Goal: Task Accomplishment & Management: Use online tool/utility

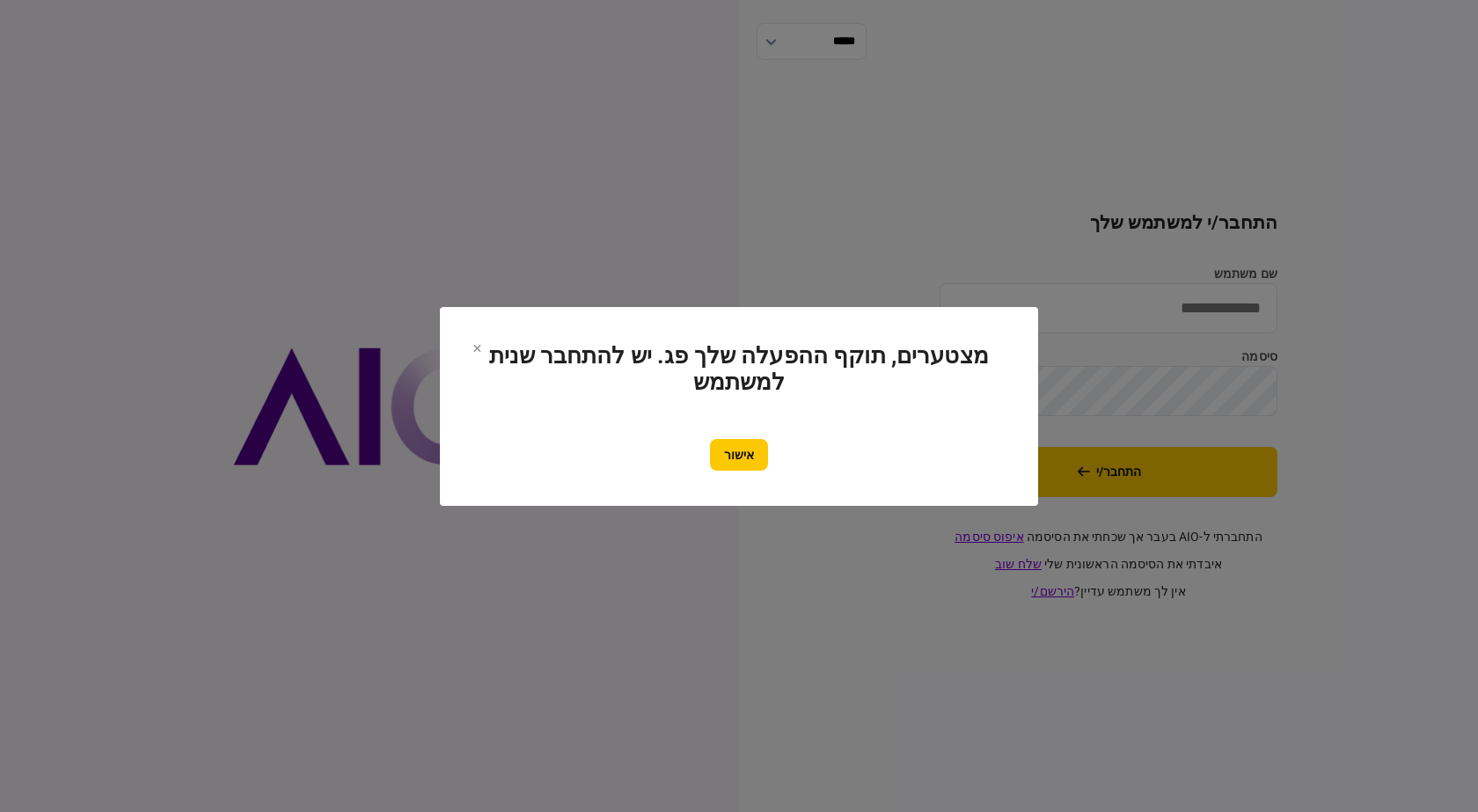
click at [764, 457] on button "אישור" at bounding box center [739, 454] width 58 height 31
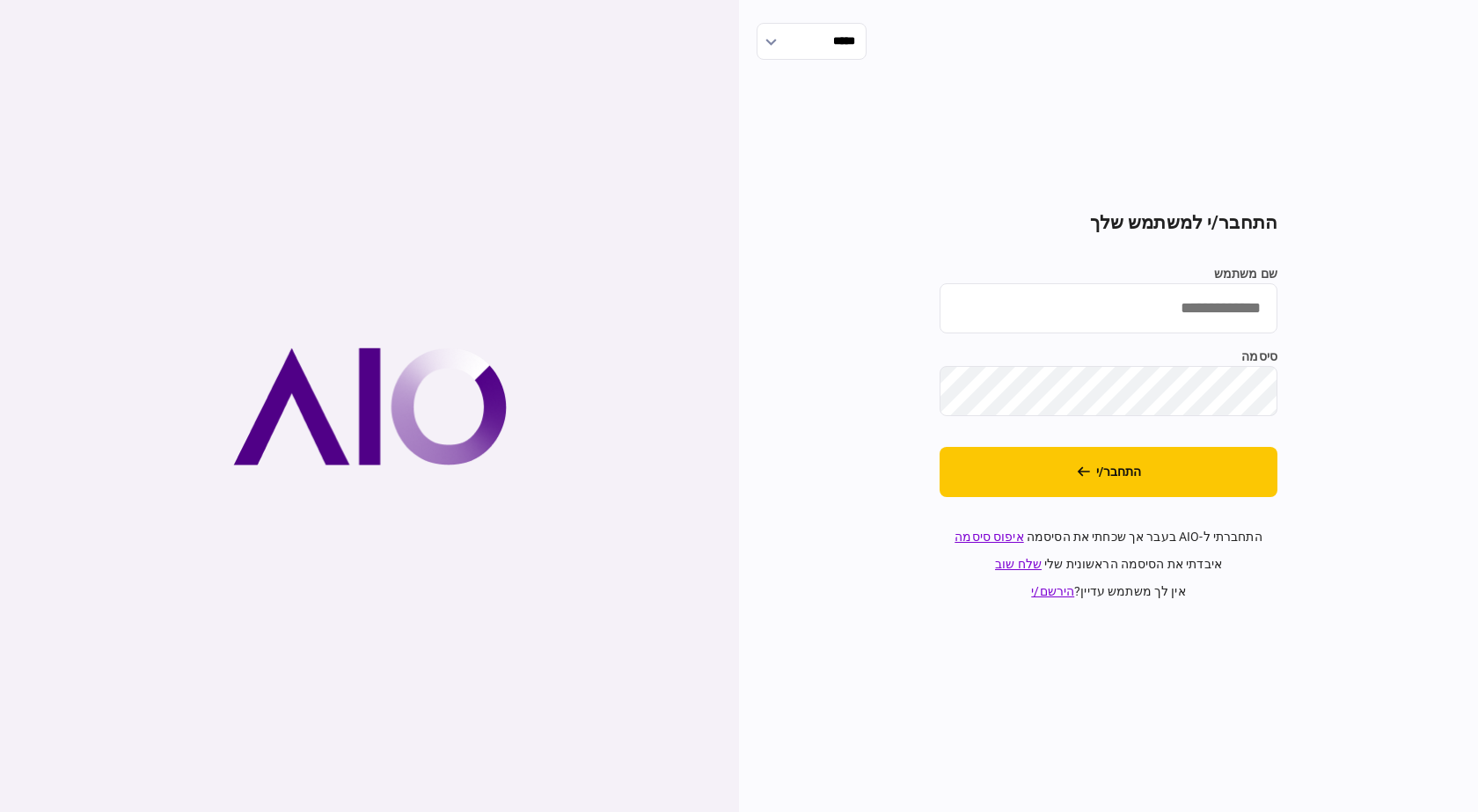
click at [1150, 330] on input "שם משתמש" at bounding box center [1107, 308] width 337 height 50
type input "**********"
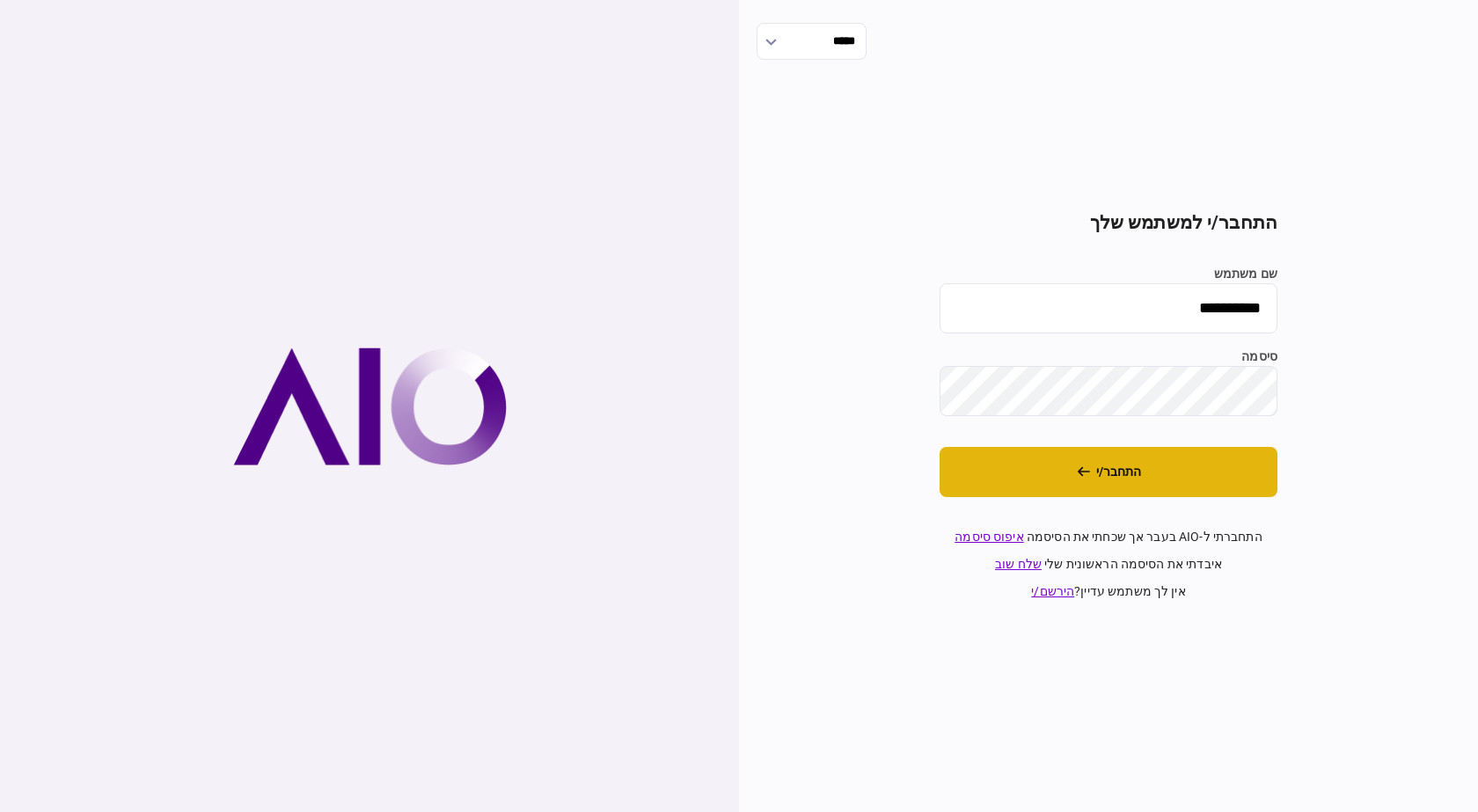
click at [1088, 492] on button "התחבר/י" at bounding box center [1107, 472] width 337 height 50
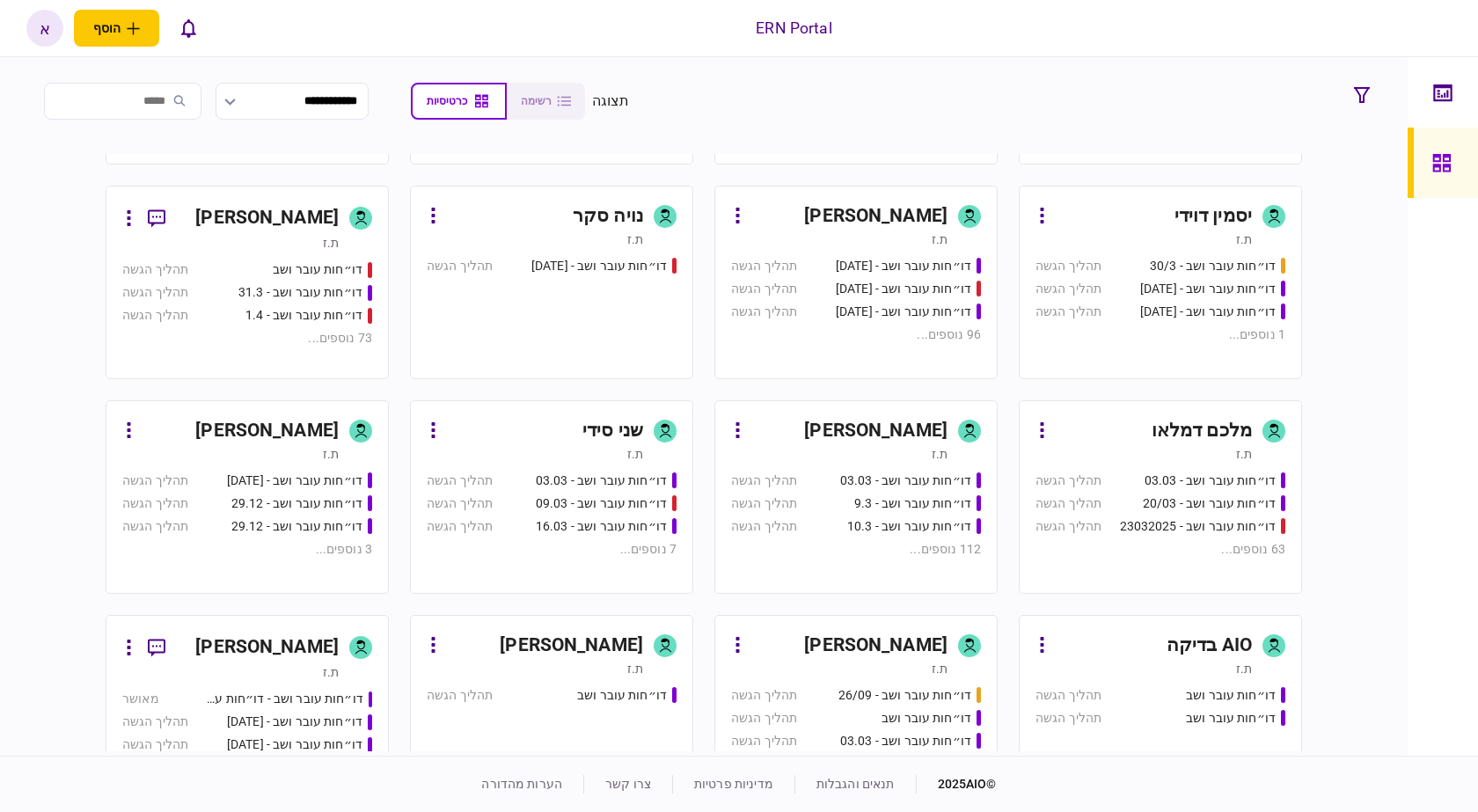
scroll to position [616, 0]
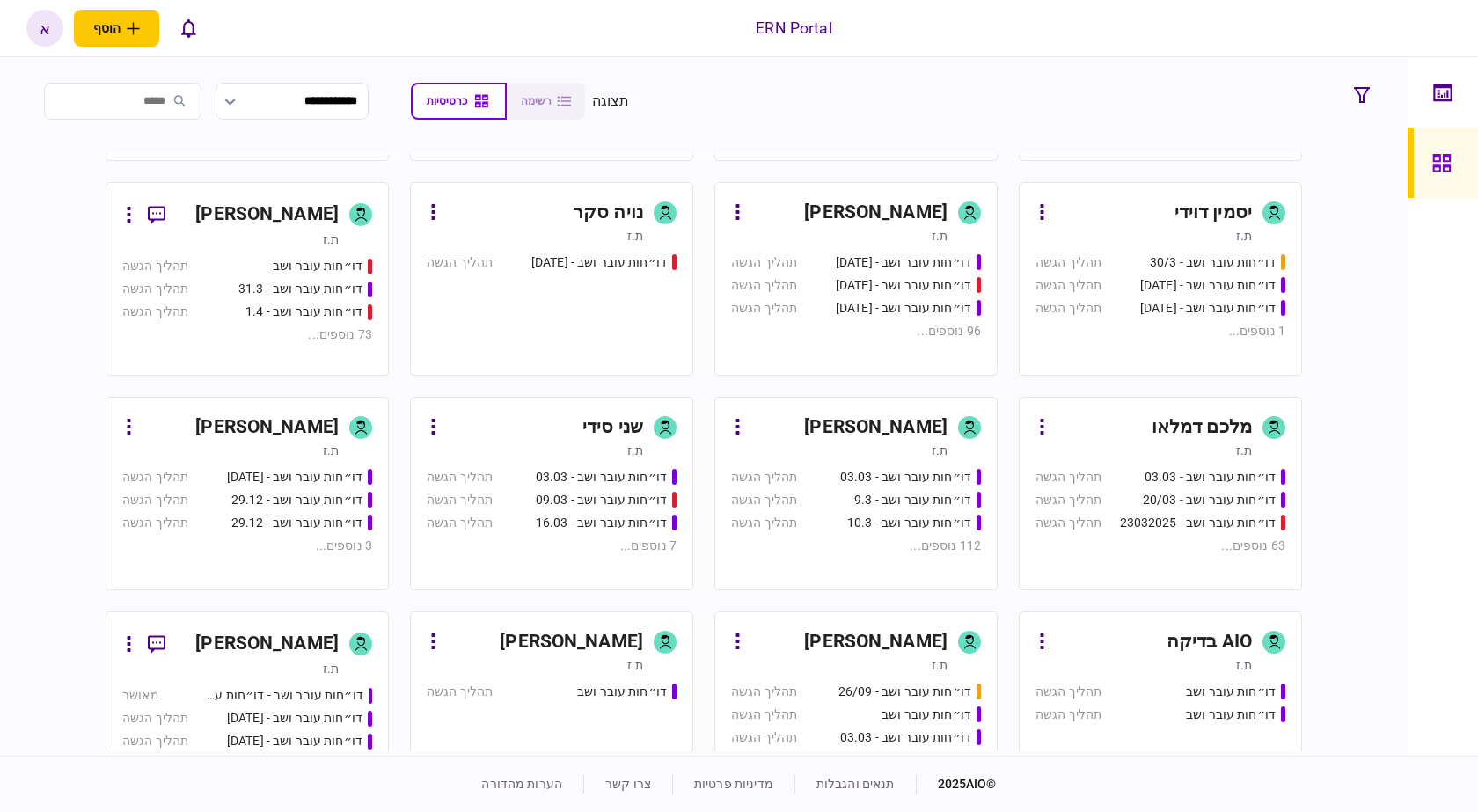
click at [850, 428] on div "איתמר שקד" at bounding box center [875, 427] width 143 height 28
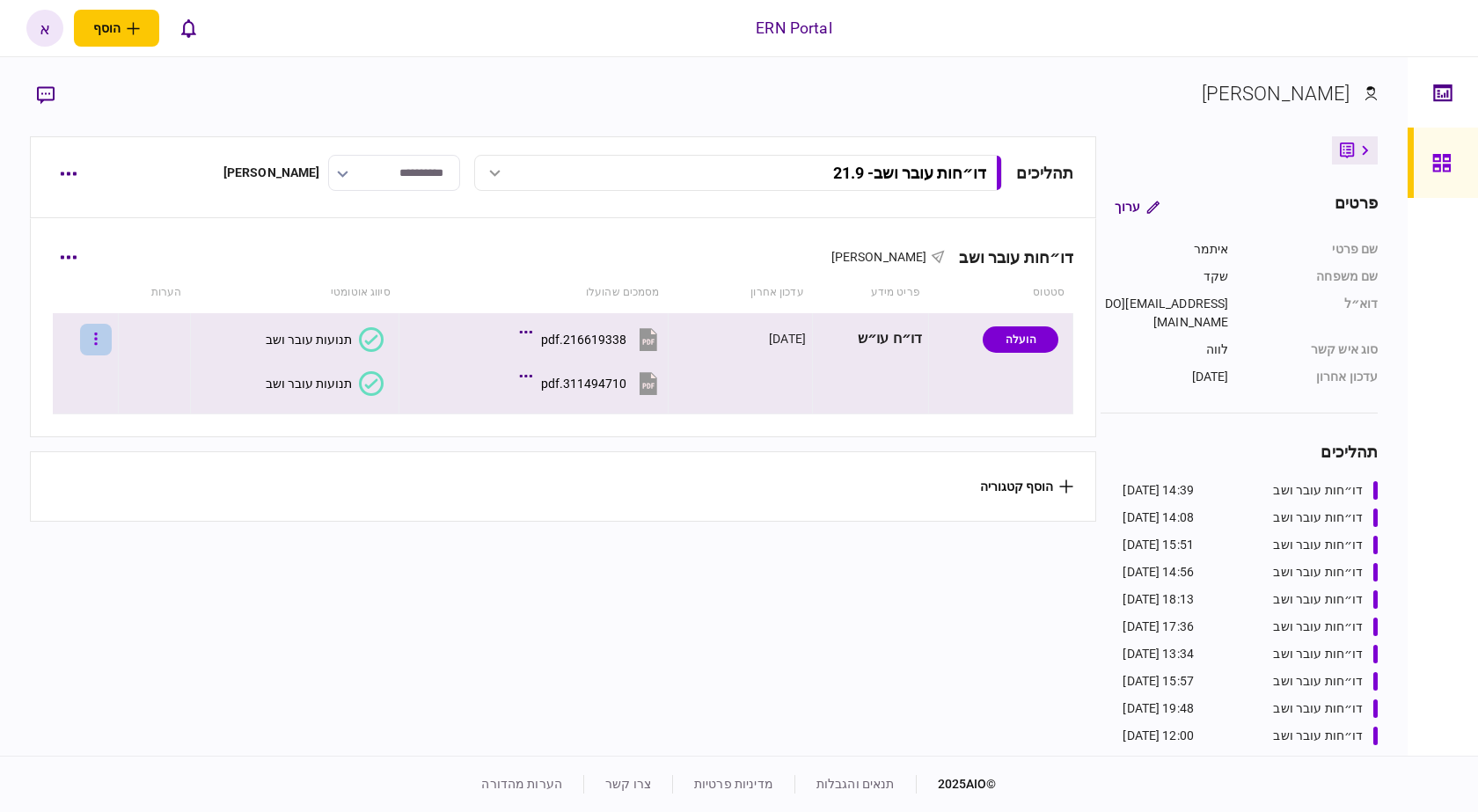
click at [100, 334] on button "button" at bounding box center [95, 339] width 31 height 31
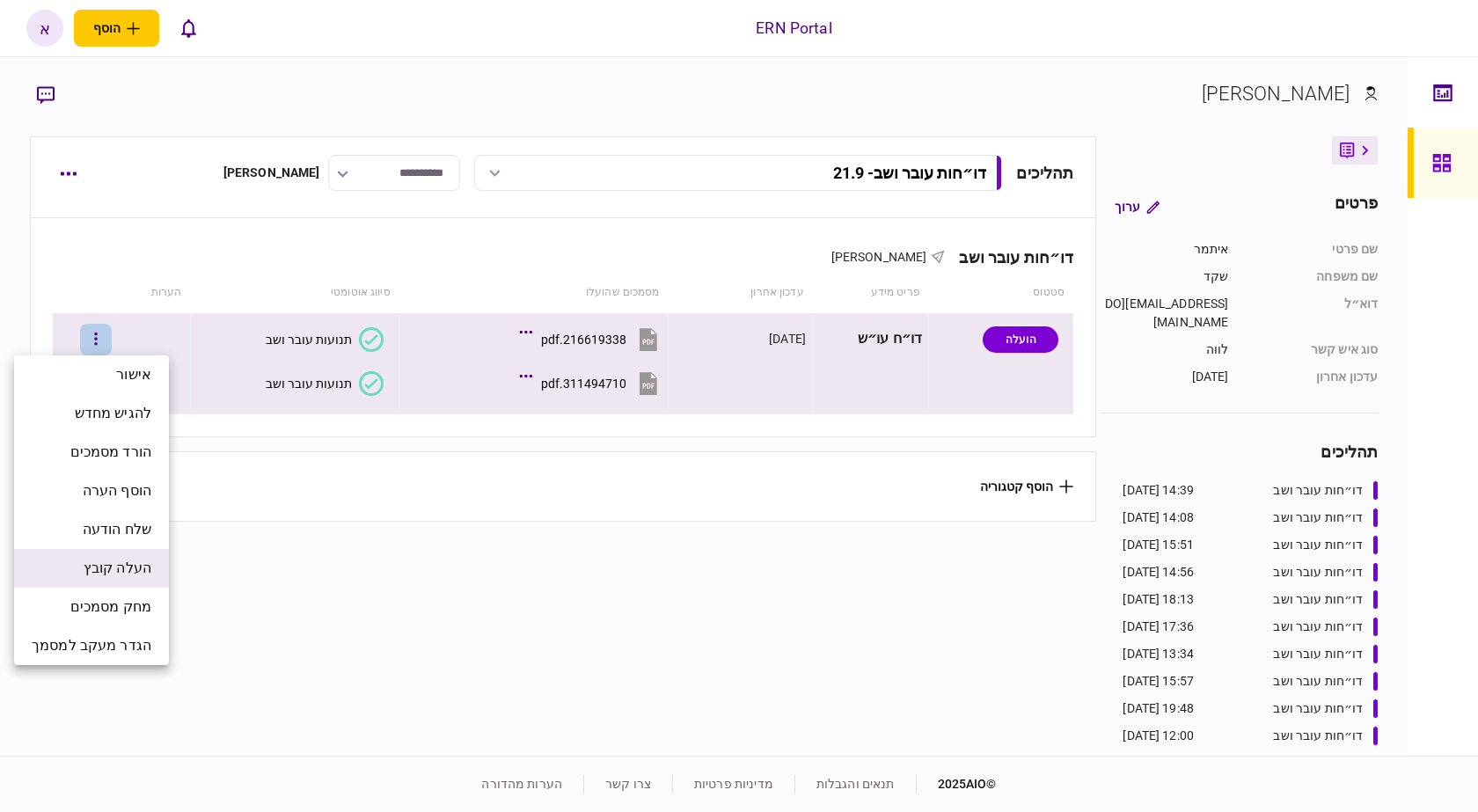
click at [153, 570] on li "העלה קובץ" at bounding box center [92, 567] width 155 height 39
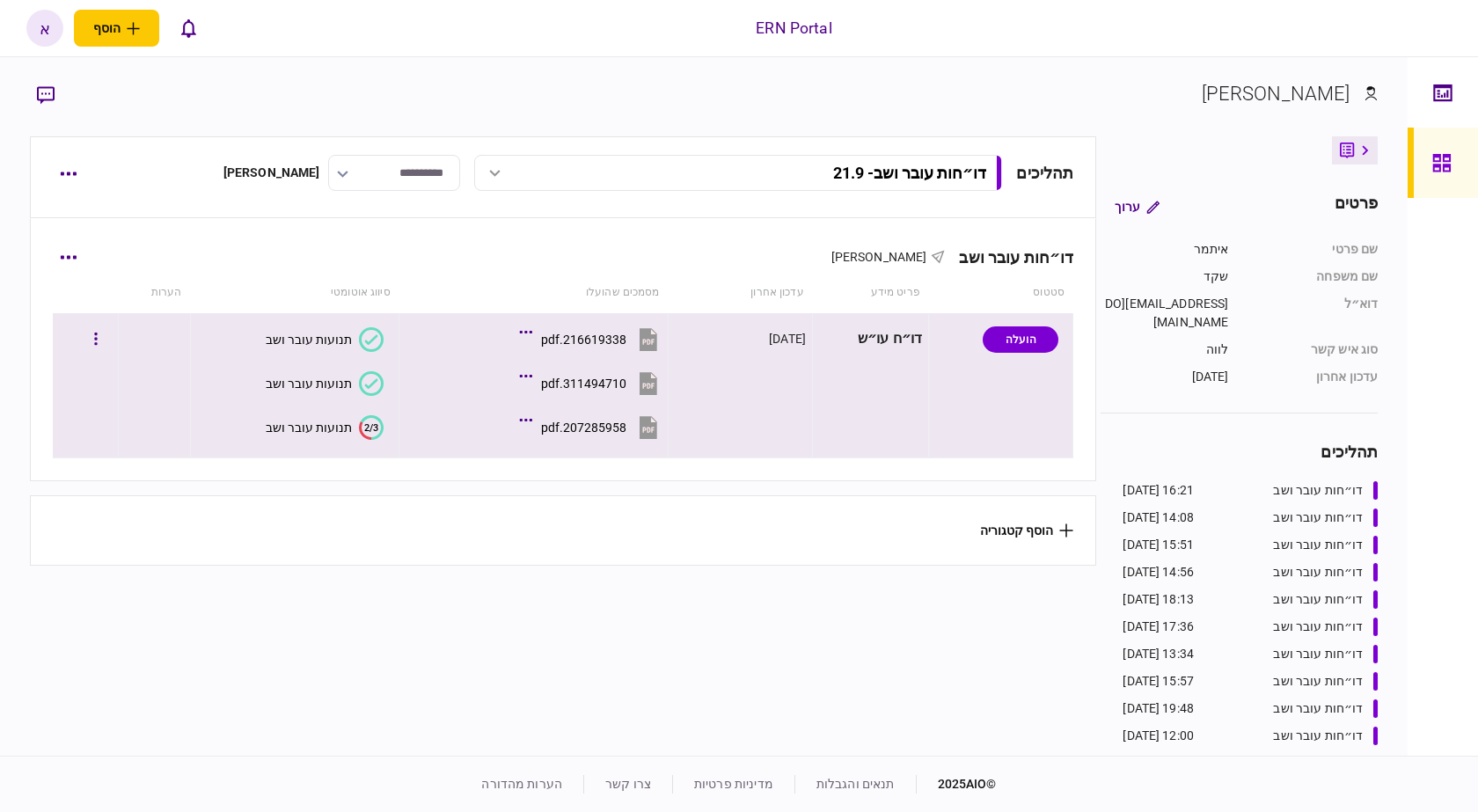
click at [364, 423] on text "2/3" at bounding box center [372, 426] width 14 height 12
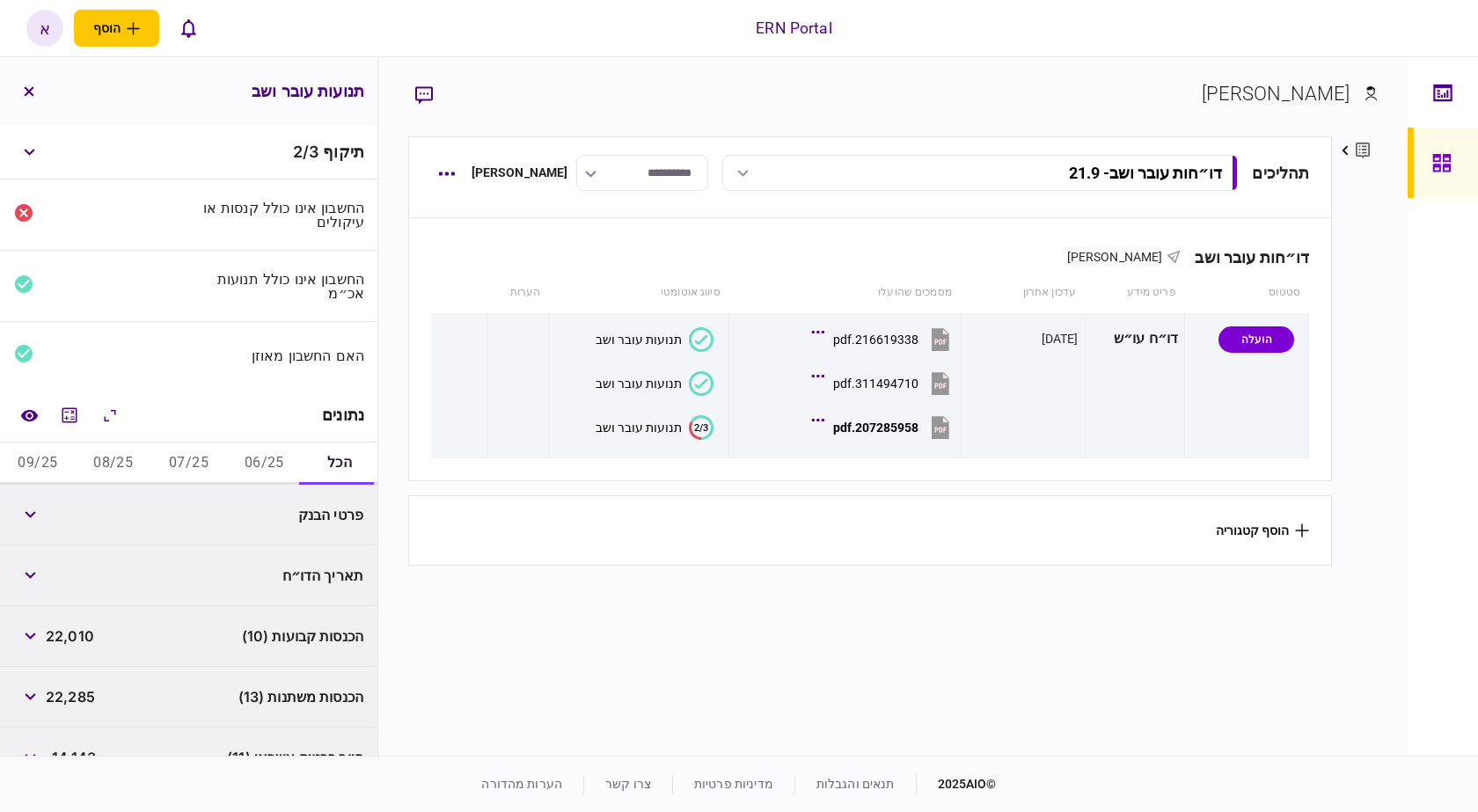
click at [268, 450] on button "06/25" at bounding box center [264, 463] width 76 height 42
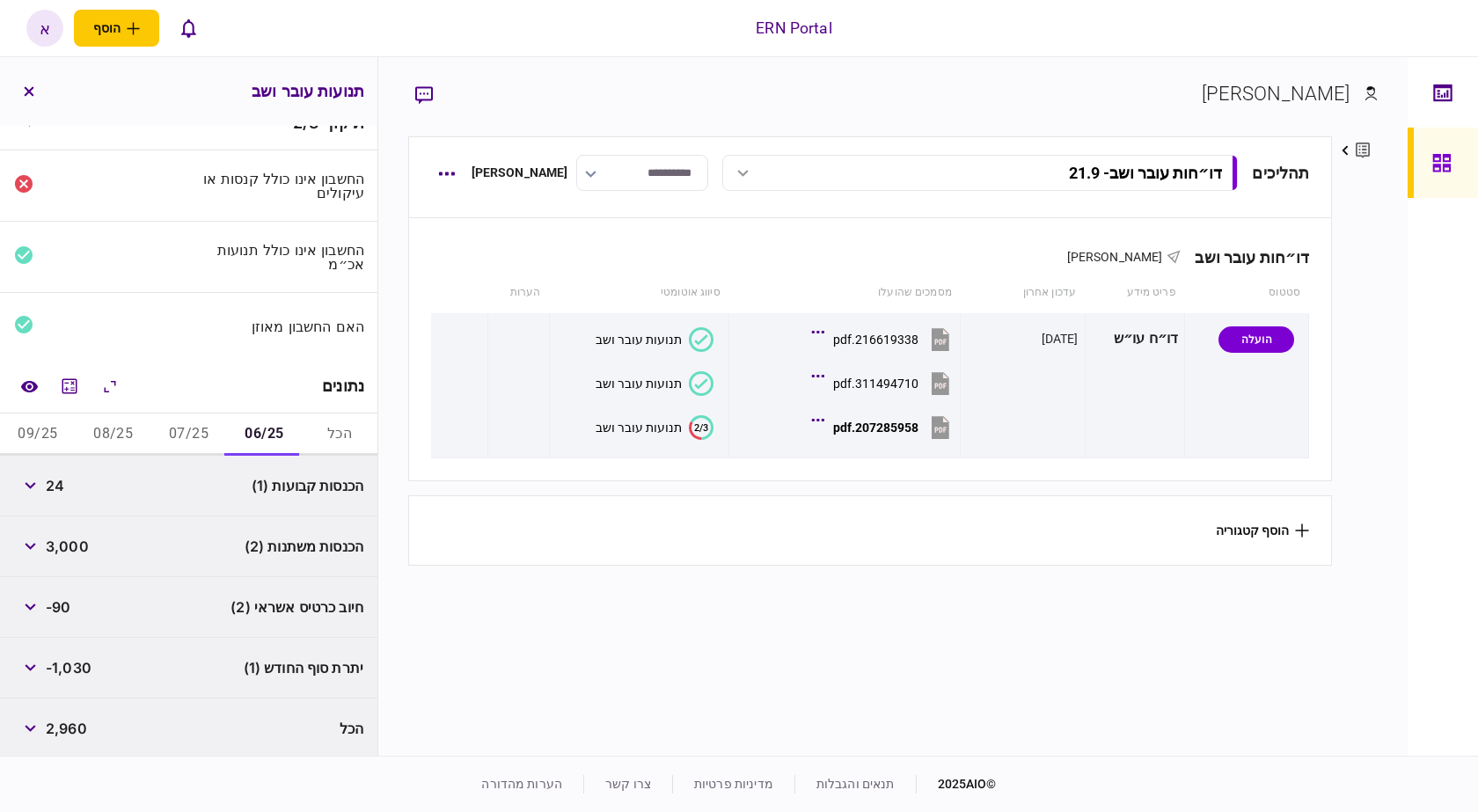
scroll to position [32, 0]
click at [36, 529] on button "button" at bounding box center [30, 542] width 31 height 31
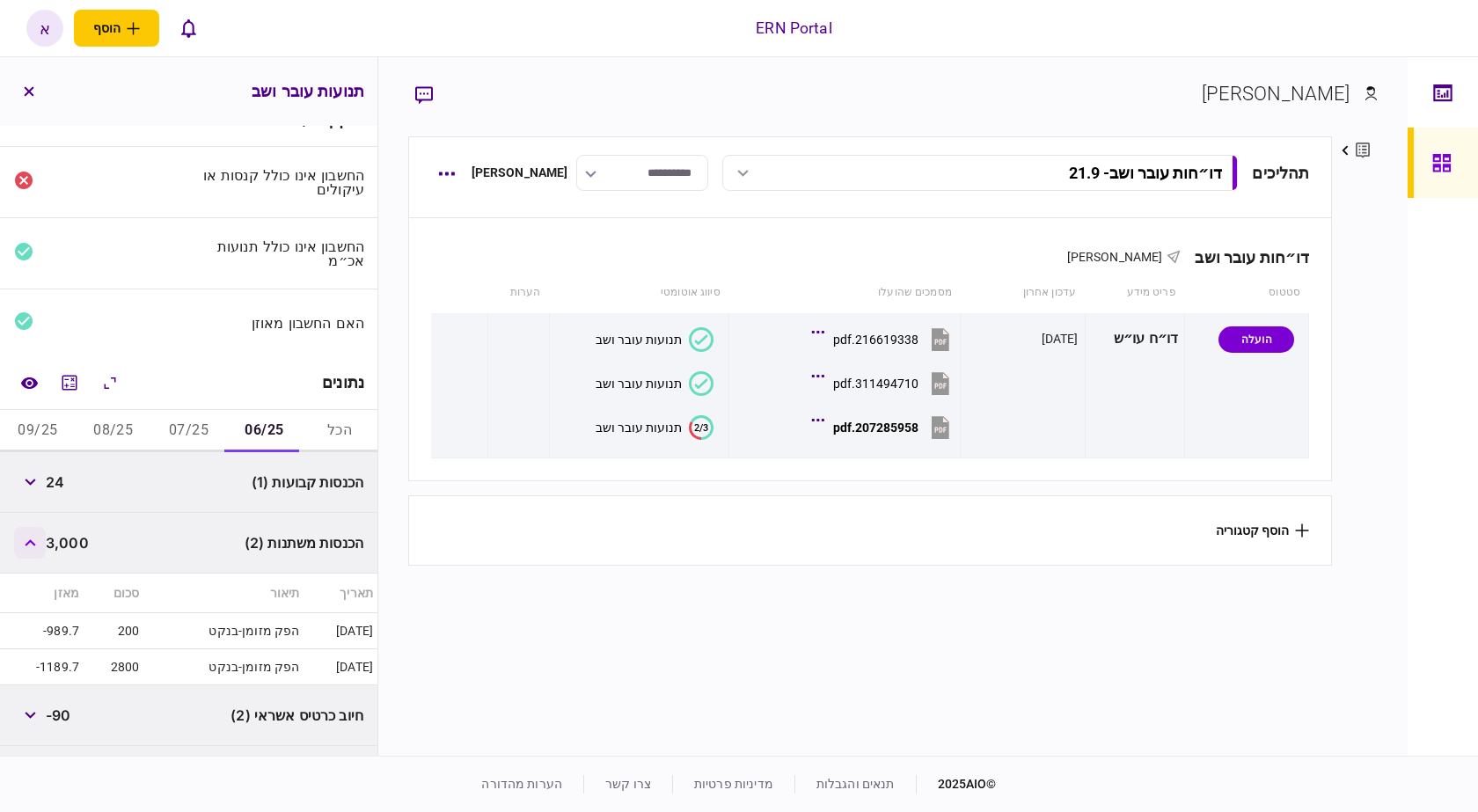
click at [36, 529] on button "button" at bounding box center [30, 542] width 31 height 31
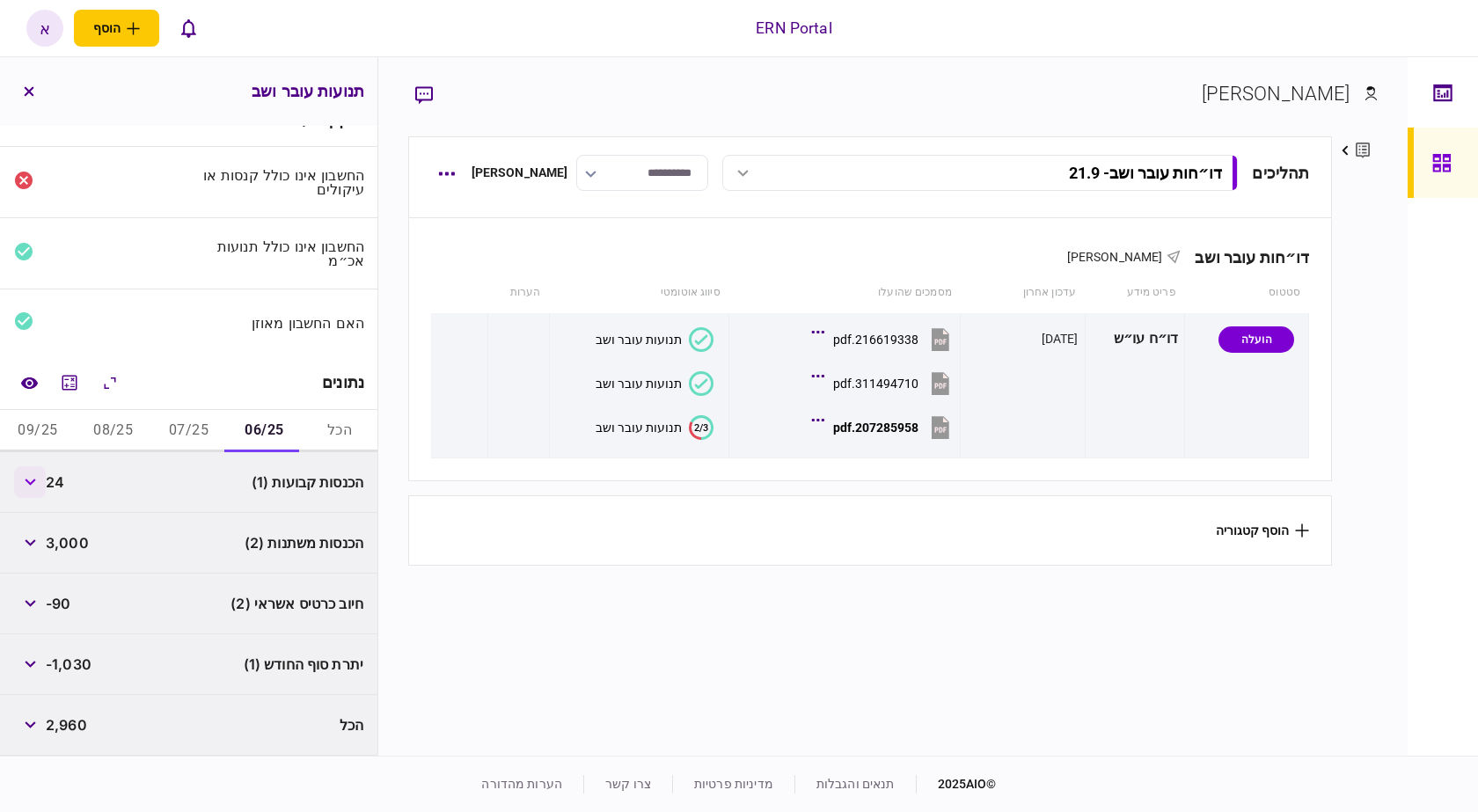
click at [35, 489] on button "button" at bounding box center [30, 481] width 31 height 31
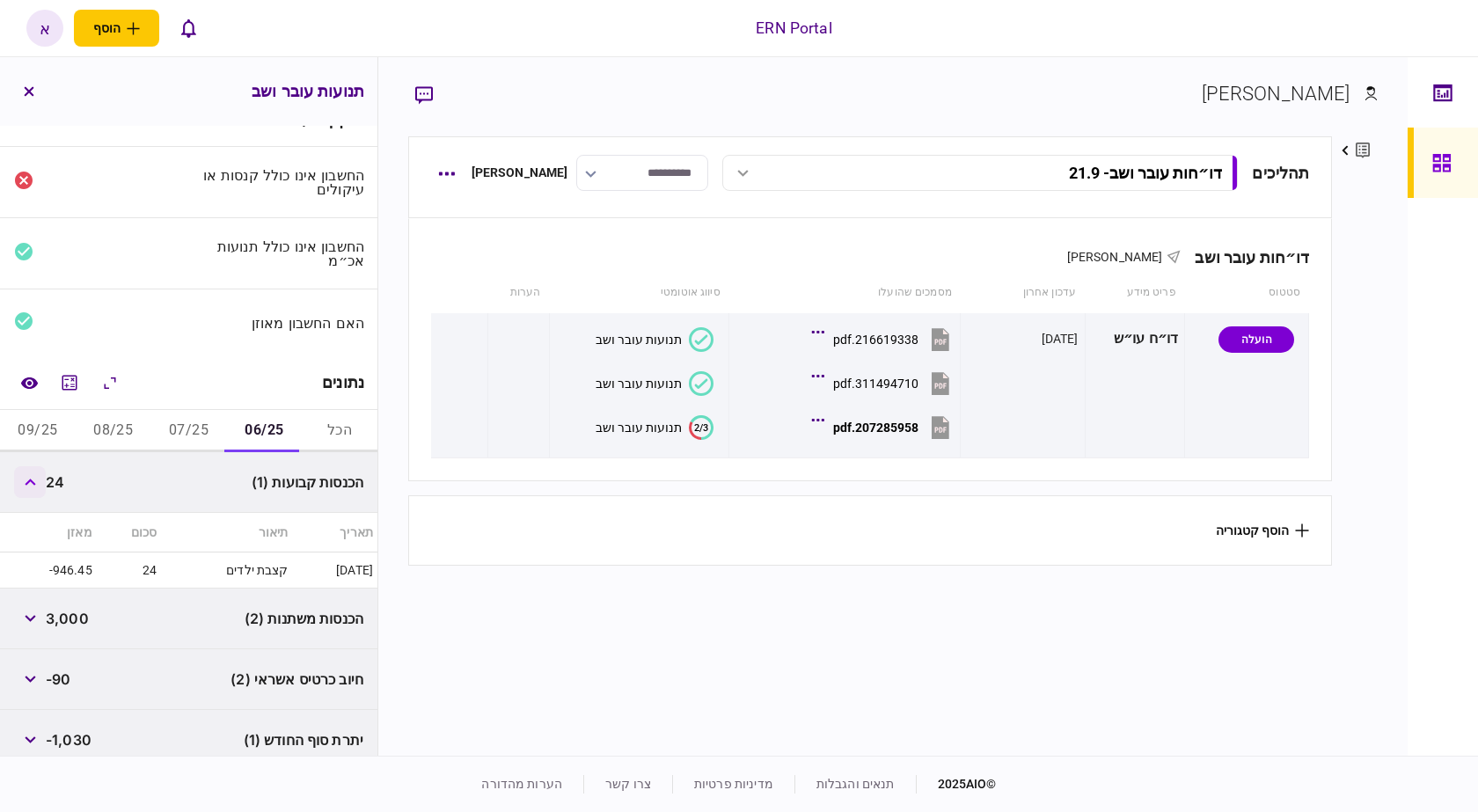
click at [35, 489] on button "button" at bounding box center [30, 481] width 31 height 31
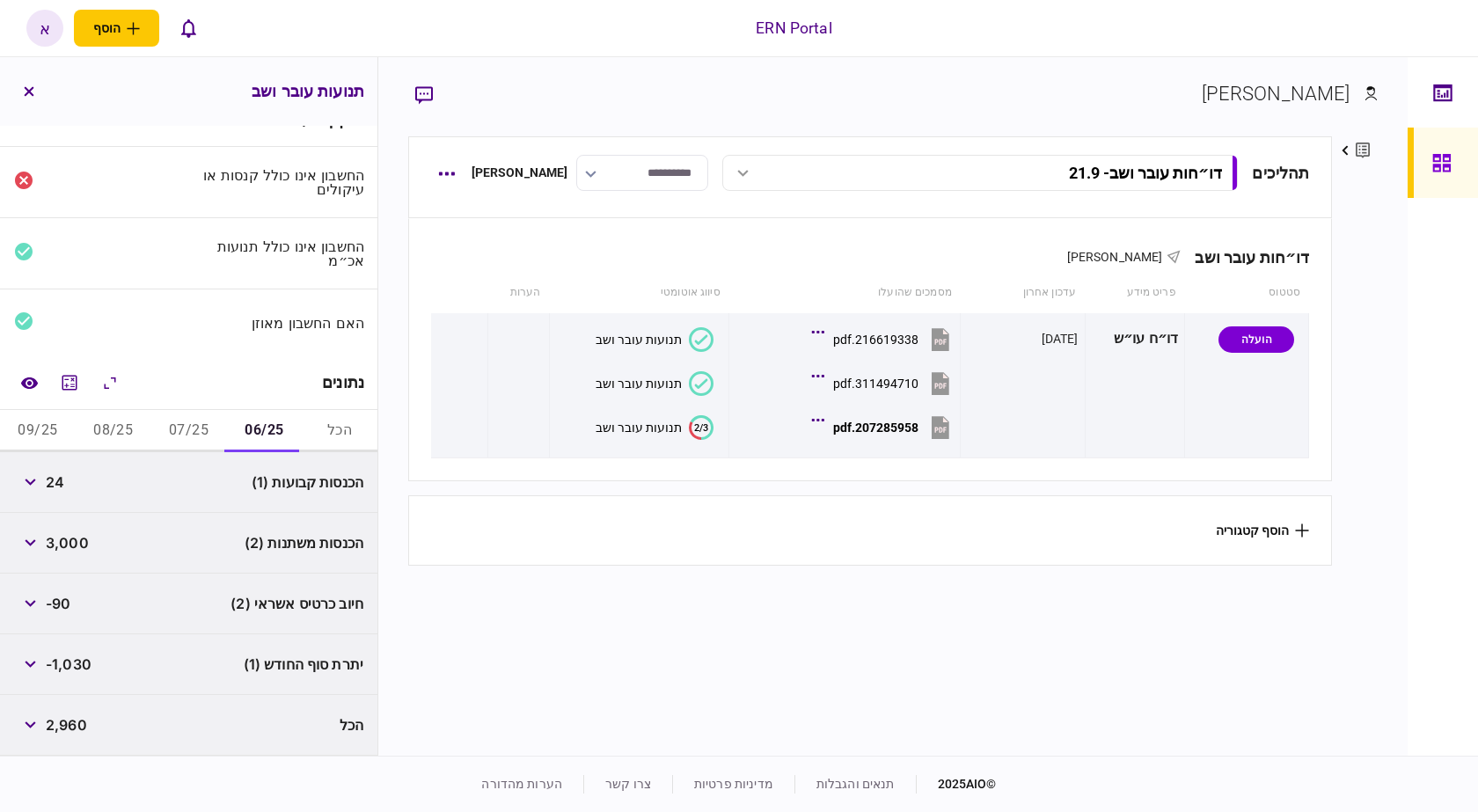
click at [59, 485] on span "24" at bounding box center [55, 481] width 19 height 21
copy span "24"
click at [60, 549] on span "3,000" at bounding box center [67, 542] width 43 height 21
click at [61, 549] on span "3,000" at bounding box center [67, 542] width 43 height 21
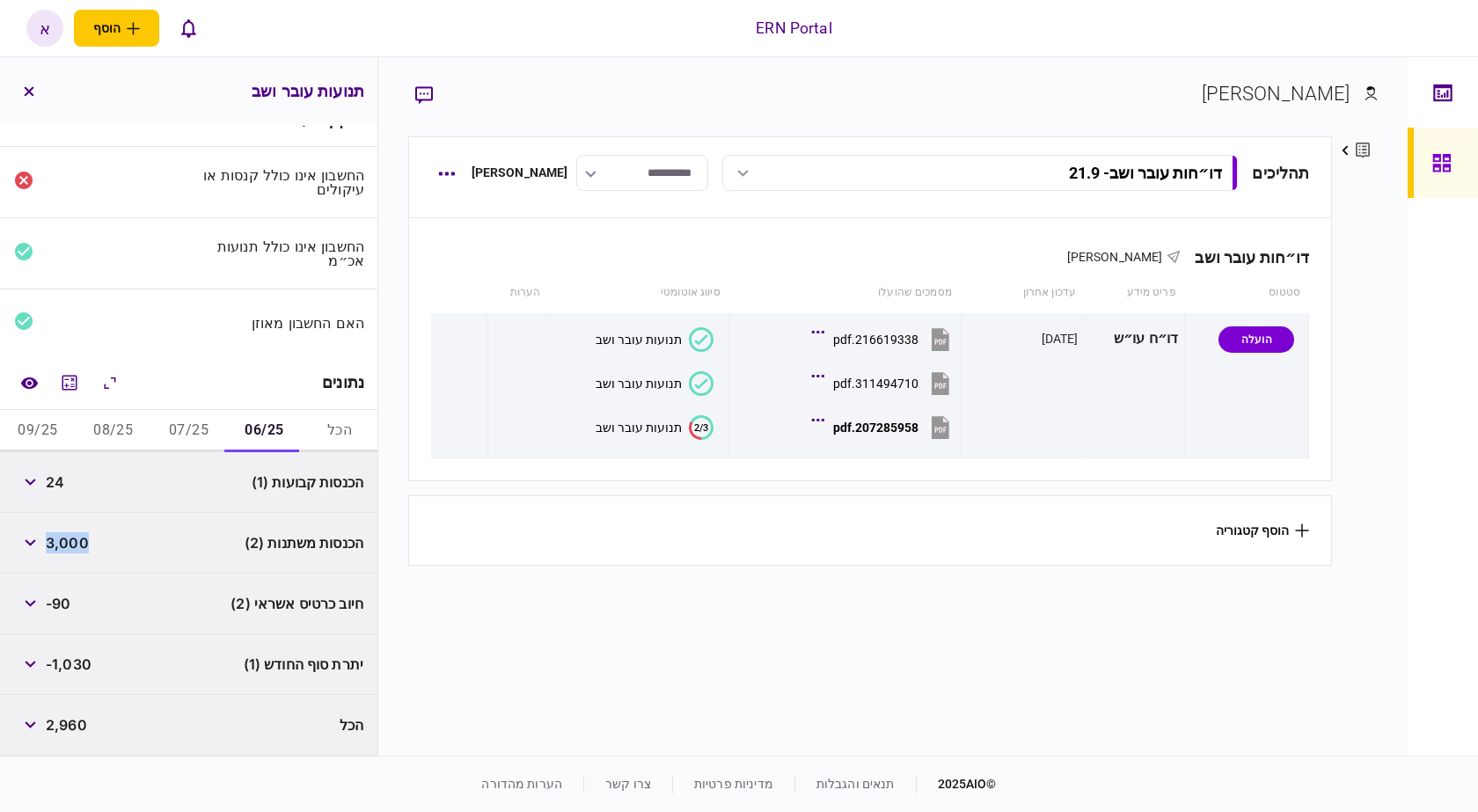
copy span "3,000"
click at [72, 660] on span "-1,030" at bounding box center [68, 664] width 46 height 21
copy span "1,030"
click at [187, 418] on button "07/25" at bounding box center [189, 431] width 76 height 42
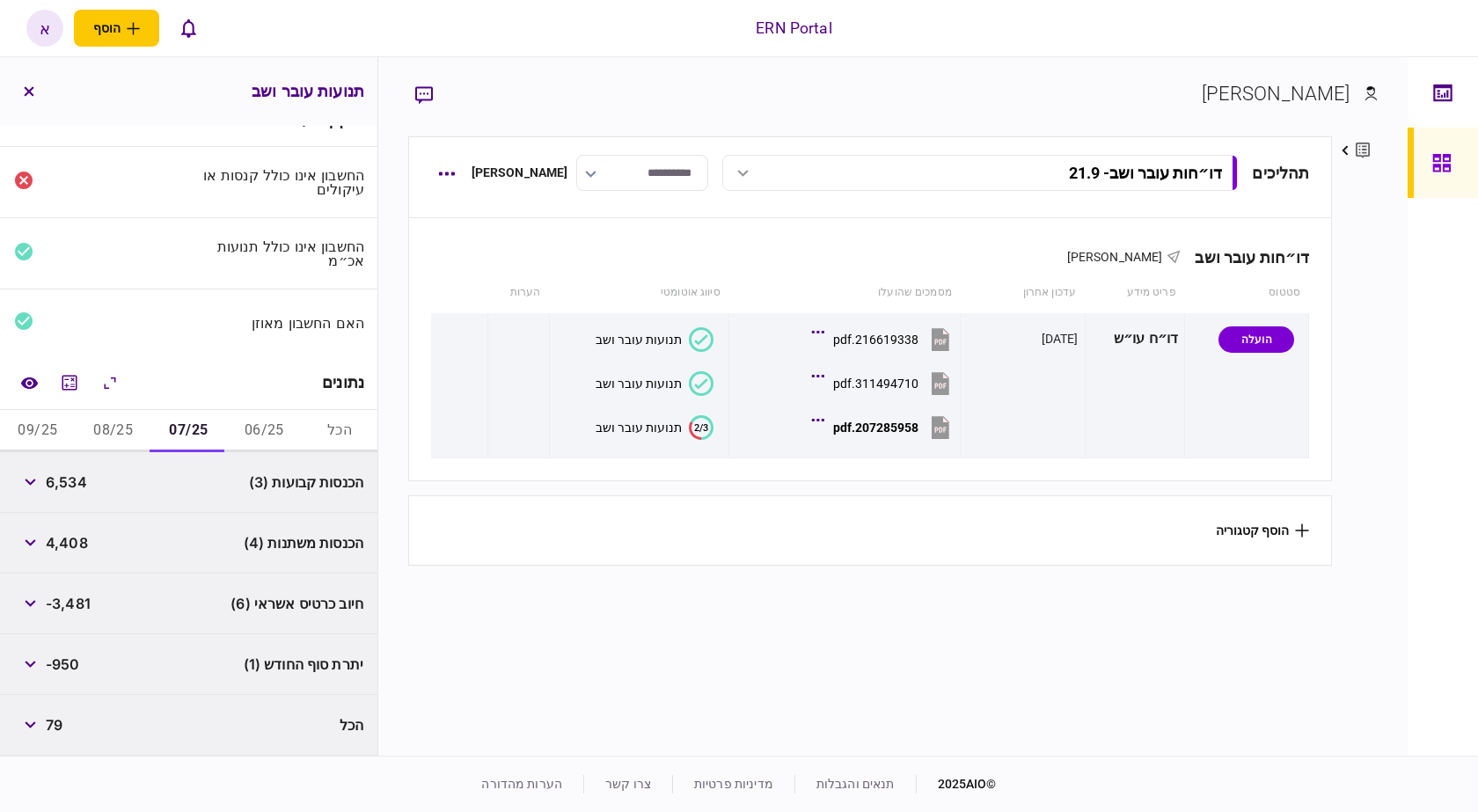
click at [73, 491] on span "6,534" at bounding box center [67, 481] width 41 height 21
copy span "6,534"
click at [57, 536] on span "4,408" at bounding box center [67, 542] width 42 height 21
click at [58, 536] on span "4,408" at bounding box center [67, 542] width 42 height 21
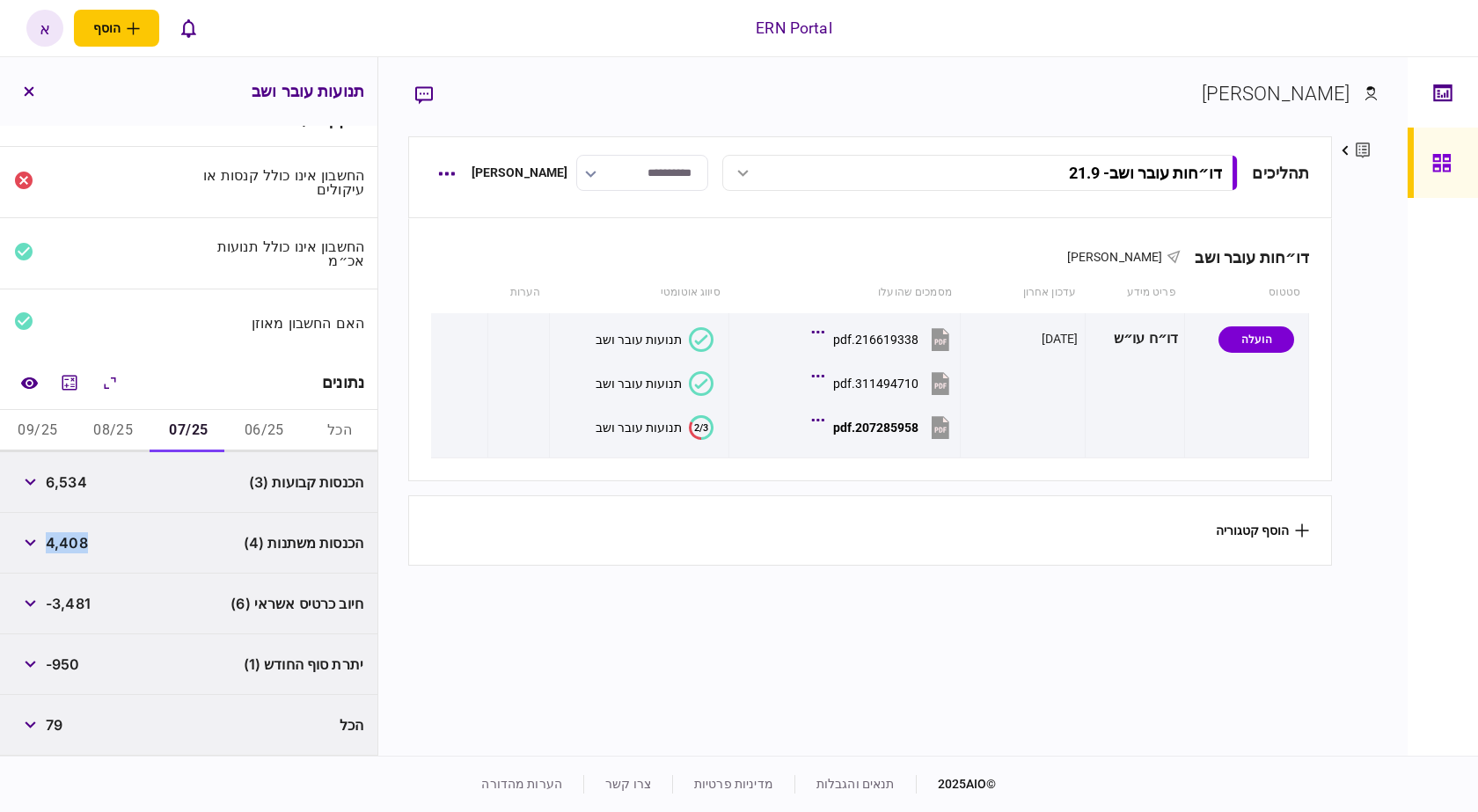
copy span "4,408"
click at [68, 662] on span "-950" at bounding box center [63, 664] width 34 height 21
copy span "950"
click at [99, 422] on div "הרחב\כווץ הכל" at bounding box center [116, 422] width 78 height 22
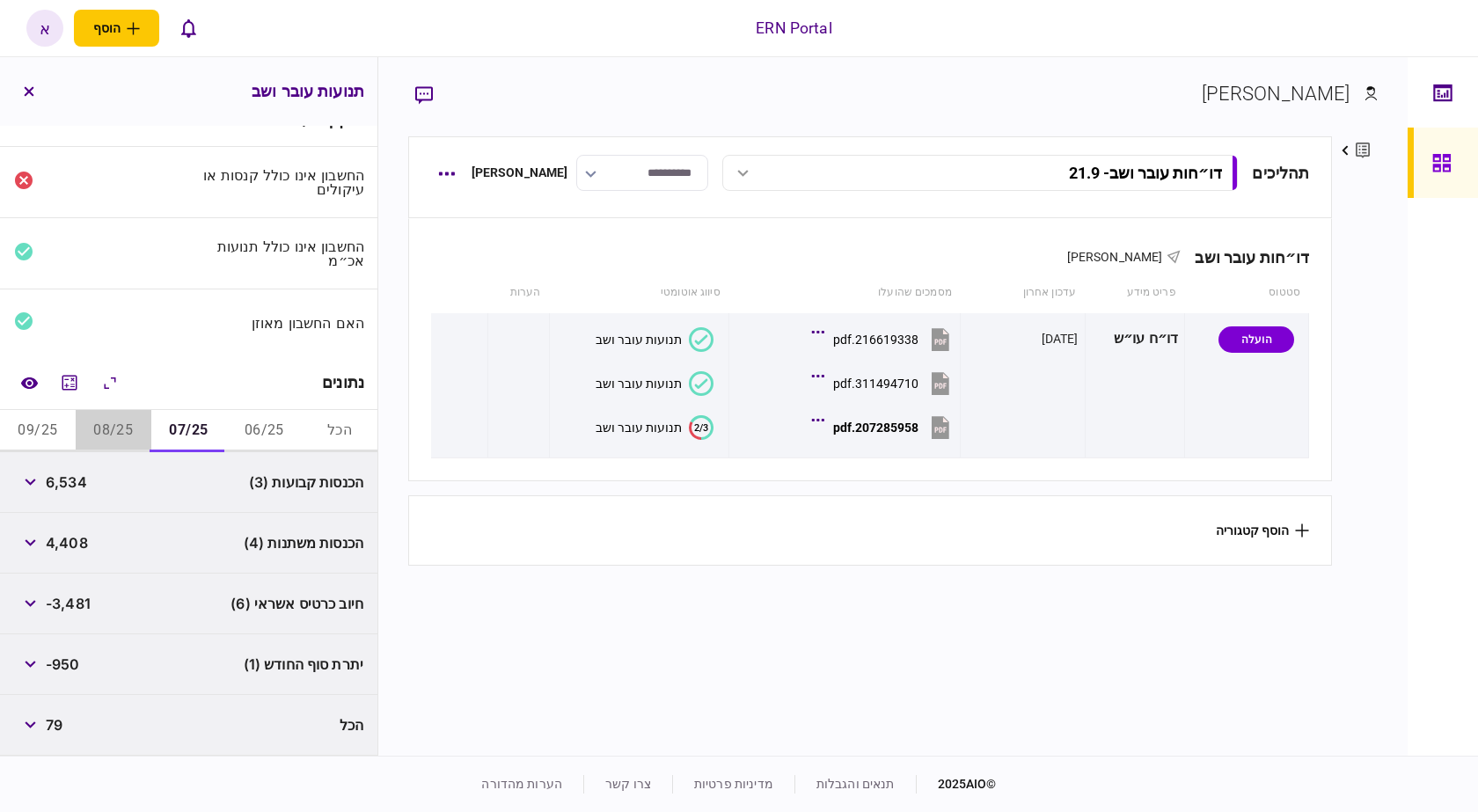
click at [119, 445] on button "08/25" at bounding box center [113, 431] width 76 height 42
click at [70, 483] on span "8,045" at bounding box center [67, 481] width 42 height 21
copy span "8,045"
click at [77, 542] on span "6,570" at bounding box center [66, 542] width 40 height 21
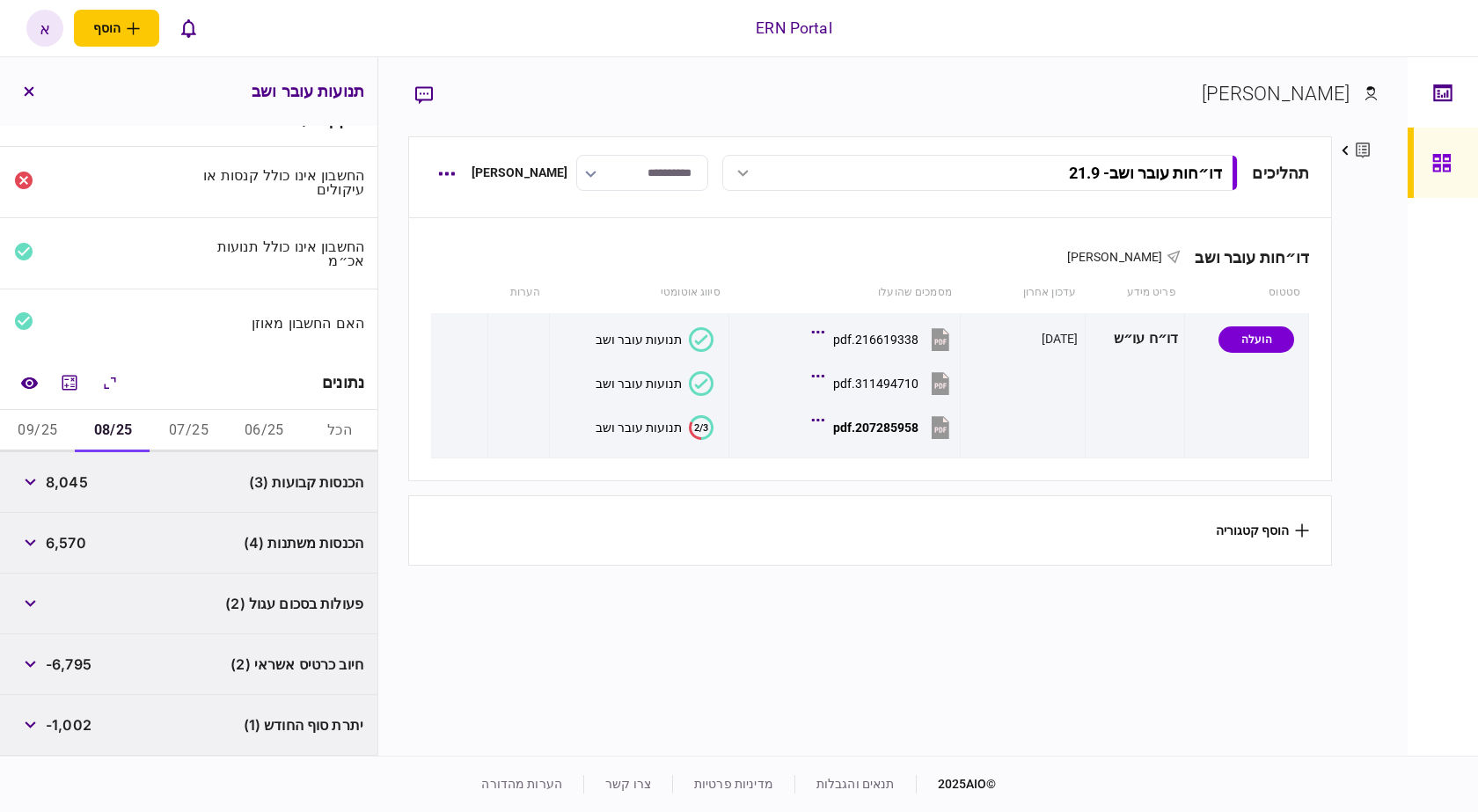
click at [77, 542] on span "6,570" at bounding box center [66, 542] width 40 height 21
copy span "6,570"
click at [44, 437] on button "09/25" at bounding box center [38, 431] width 76 height 42
click at [69, 485] on span "7,407" at bounding box center [65, 481] width 39 height 21
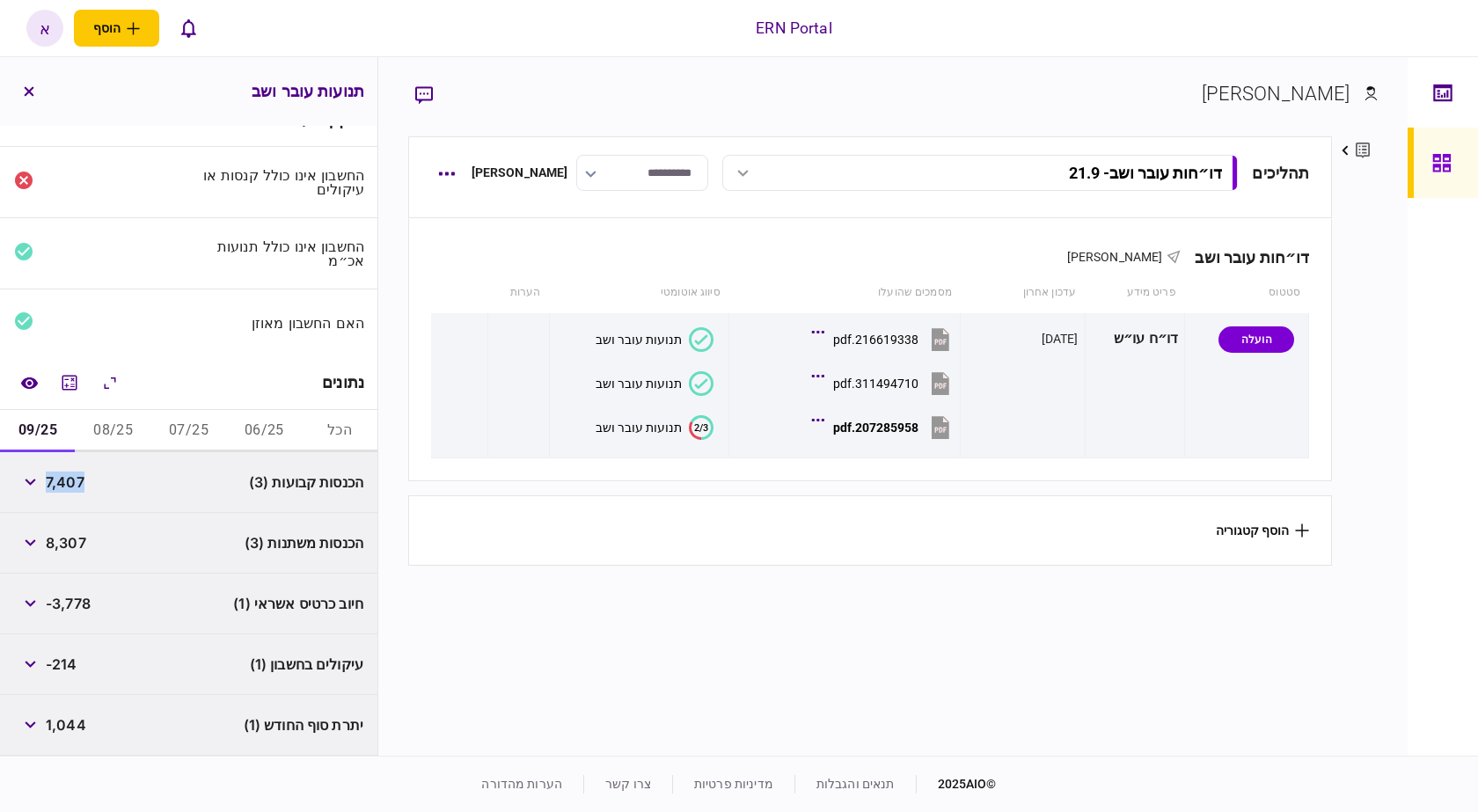
copy span "7,407"
click at [77, 542] on span "8,307" at bounding box center [66, 542] width 40 height 21
copy span "8,307"
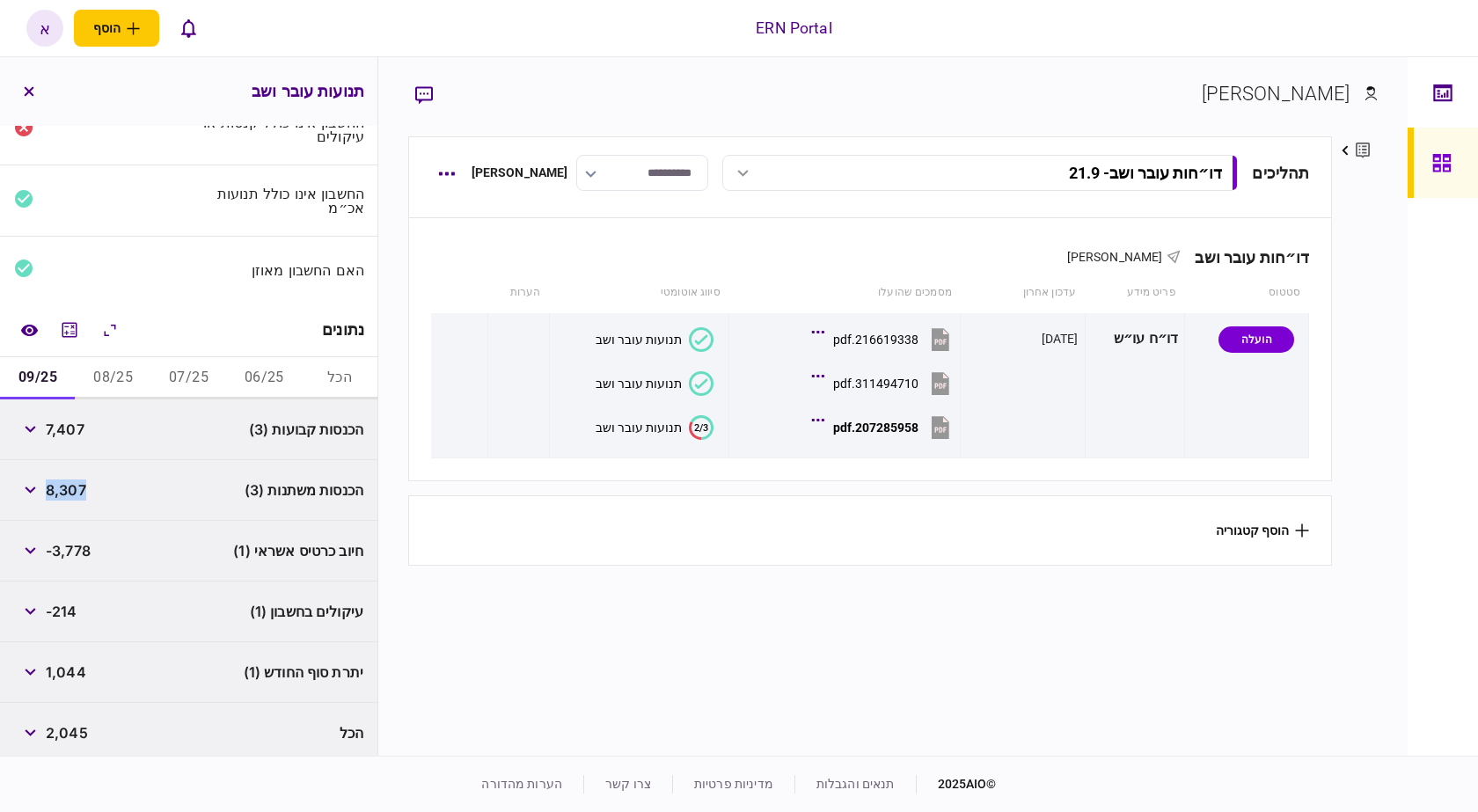
scroll to position [94, 0]
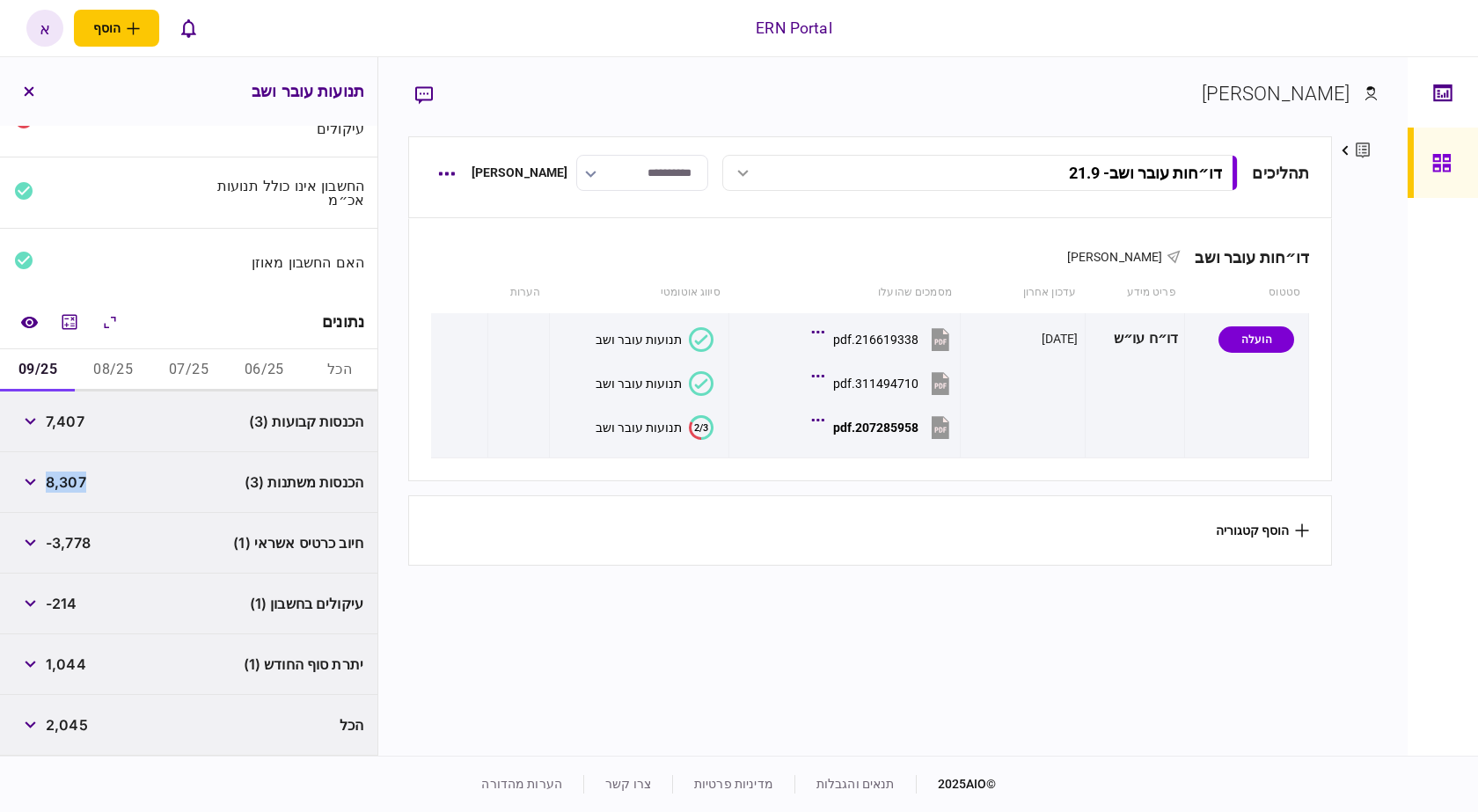
click at [74, 666] on span "1,044" at bounding box center [66, 664] width 40 height 21
click at [24, 597] on button "button" at bounding box center [30, 602] width 31 height 31
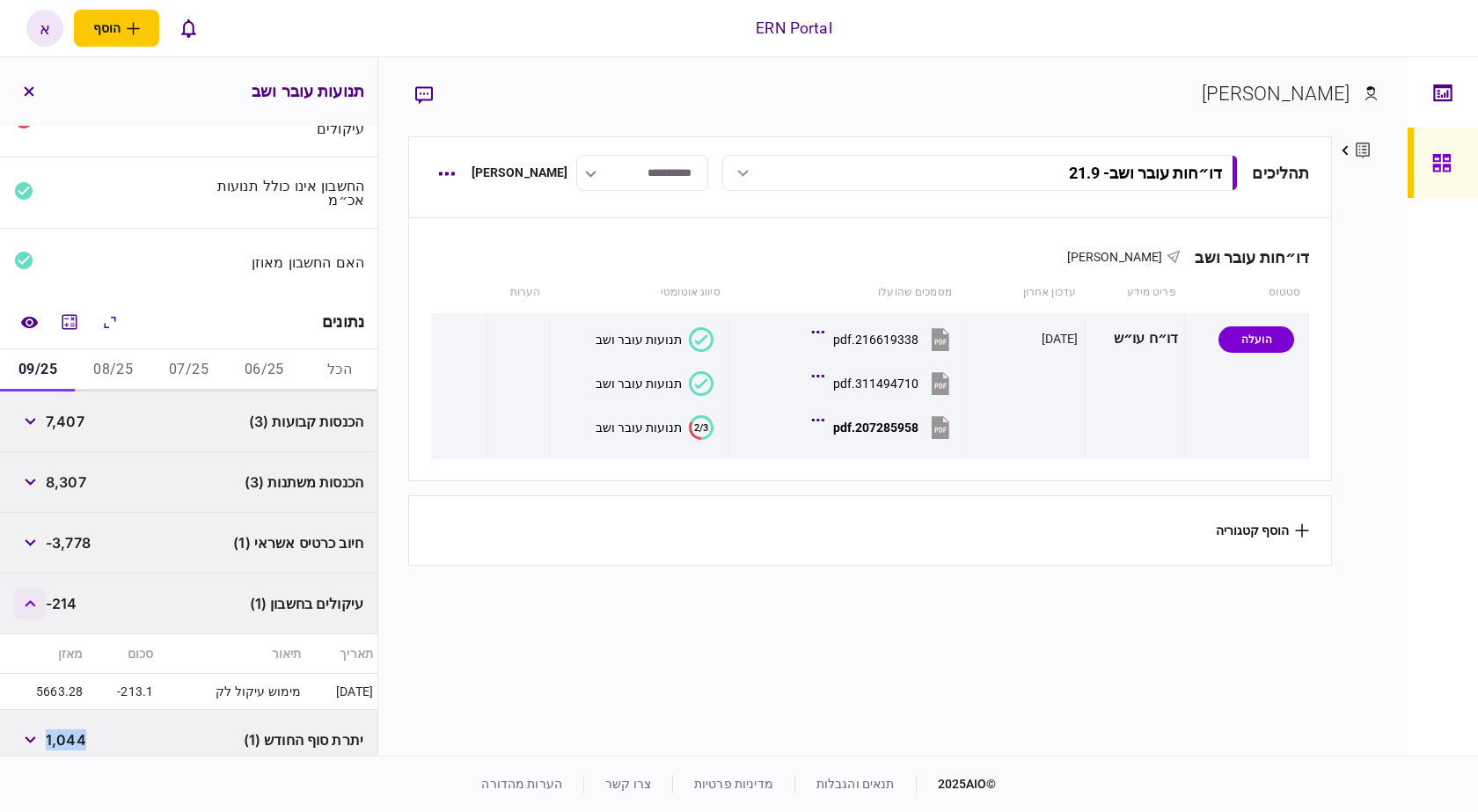
click at [25, 597] on button "button" at bounding box center [30, 602] width 31 height 31
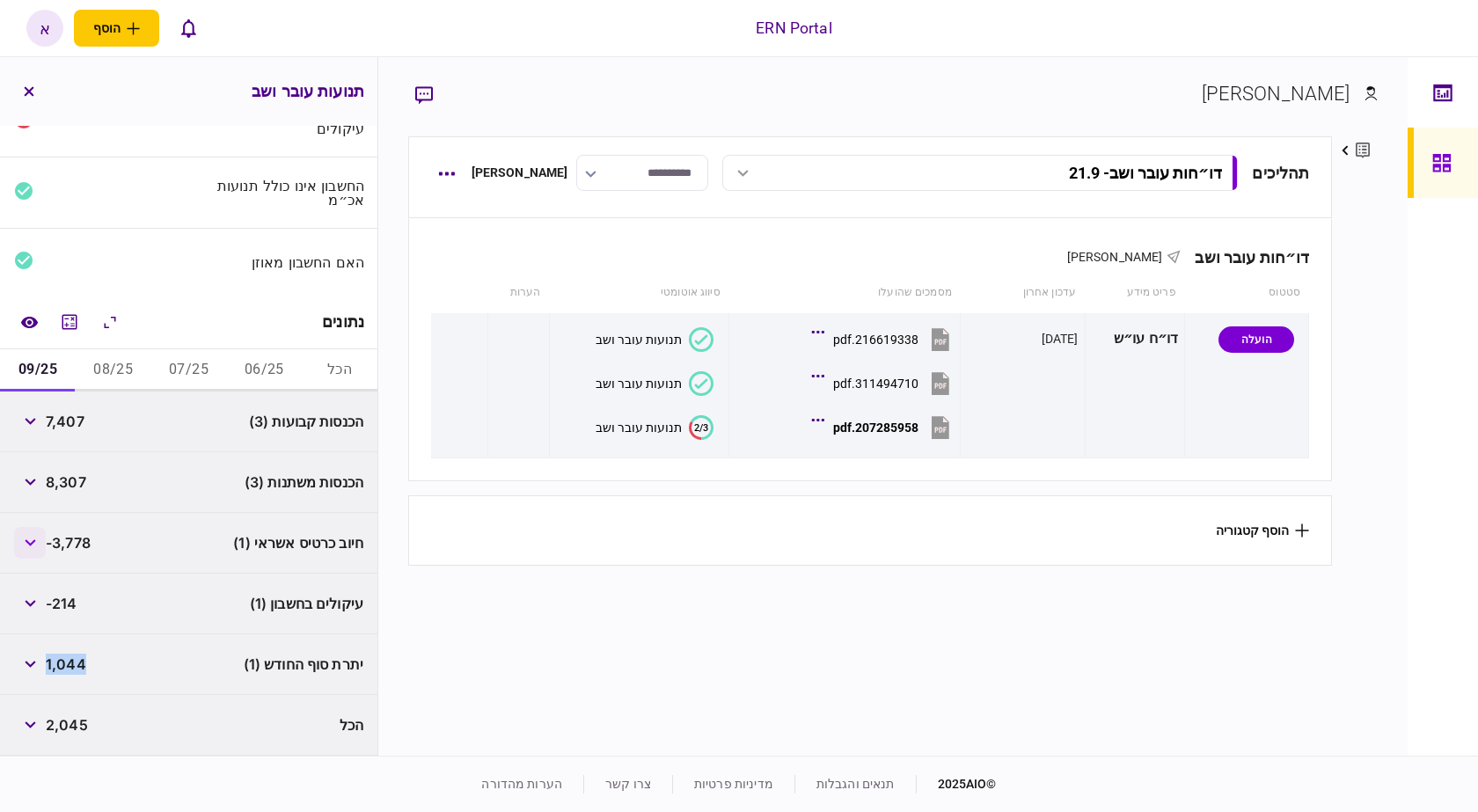
click at [40, 540] on button "button" at bounding box center [30, 542] width 31 height 31
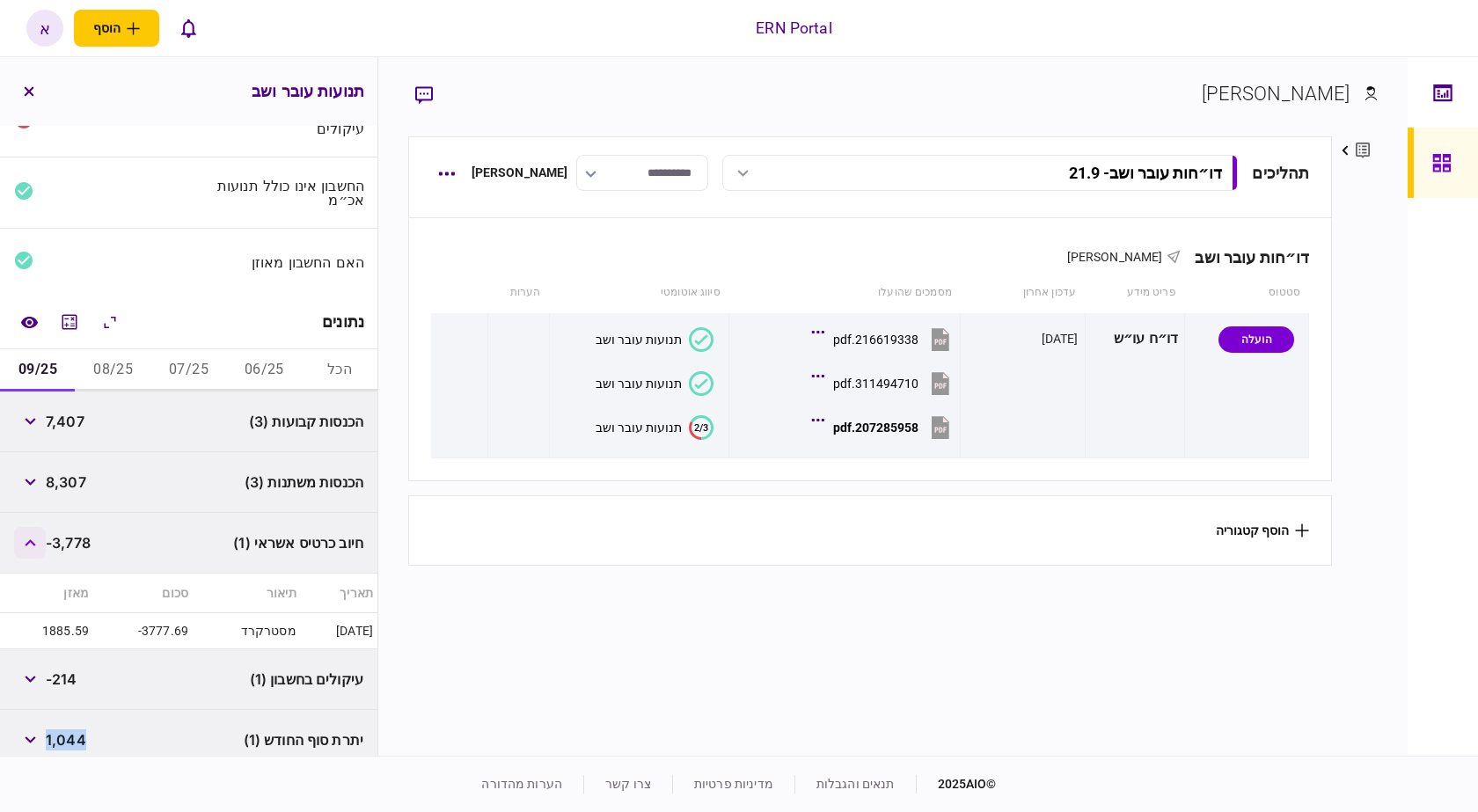
click at [40, 540] on button "button" at bounding box center [30, 542] width 31 height 31
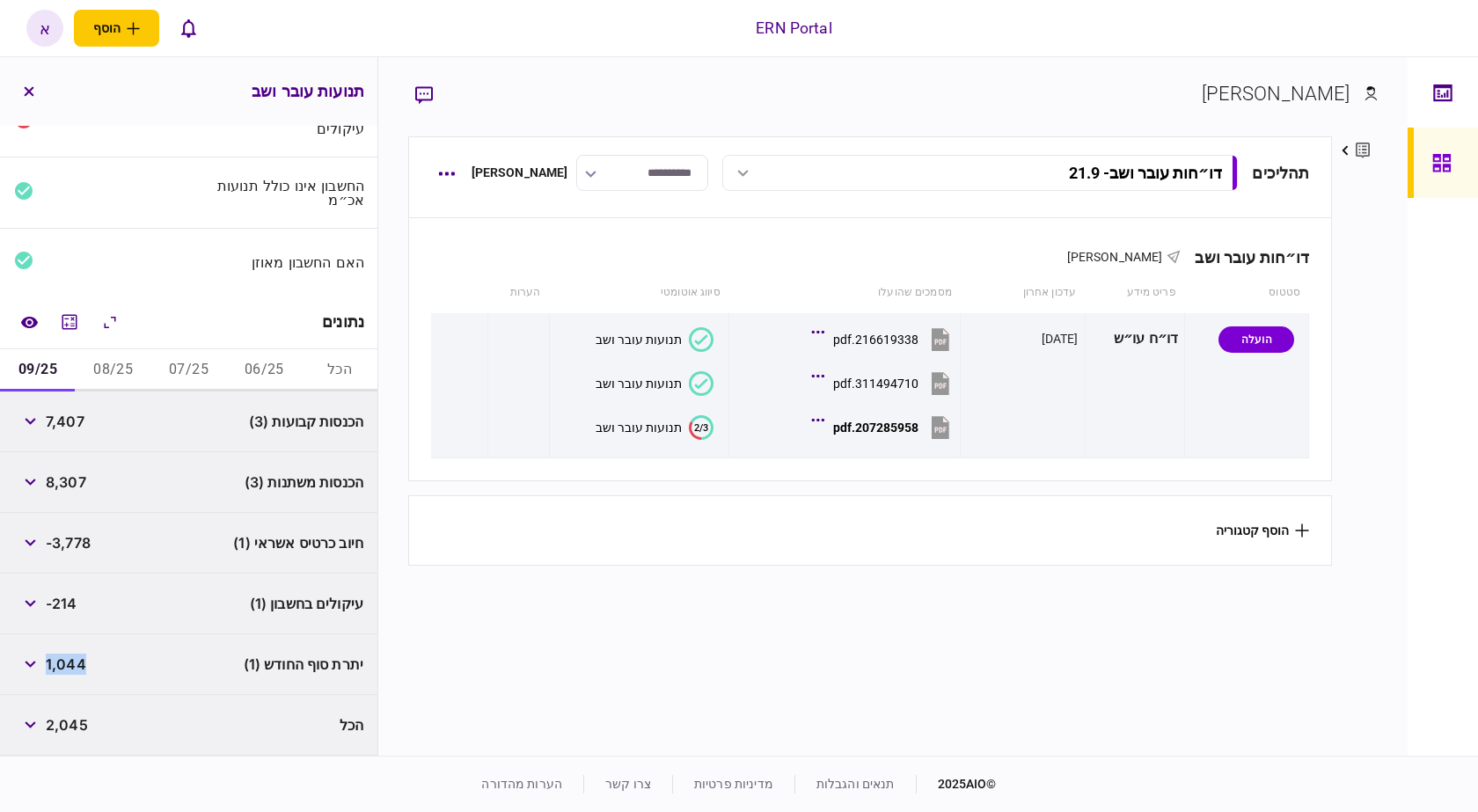
click at [125, 378] on button "08/25" at bounding box center [113, 370] width 76 height 42
click at [90, 661] on span "-1,002" at bounding box center [68, 664] width 46 height 21
click at [80, 660] on span "-1,002" at bounding box center [68, 664] width 46 height 21
